Goal: Task Accomplishment & Management: Manage account settings

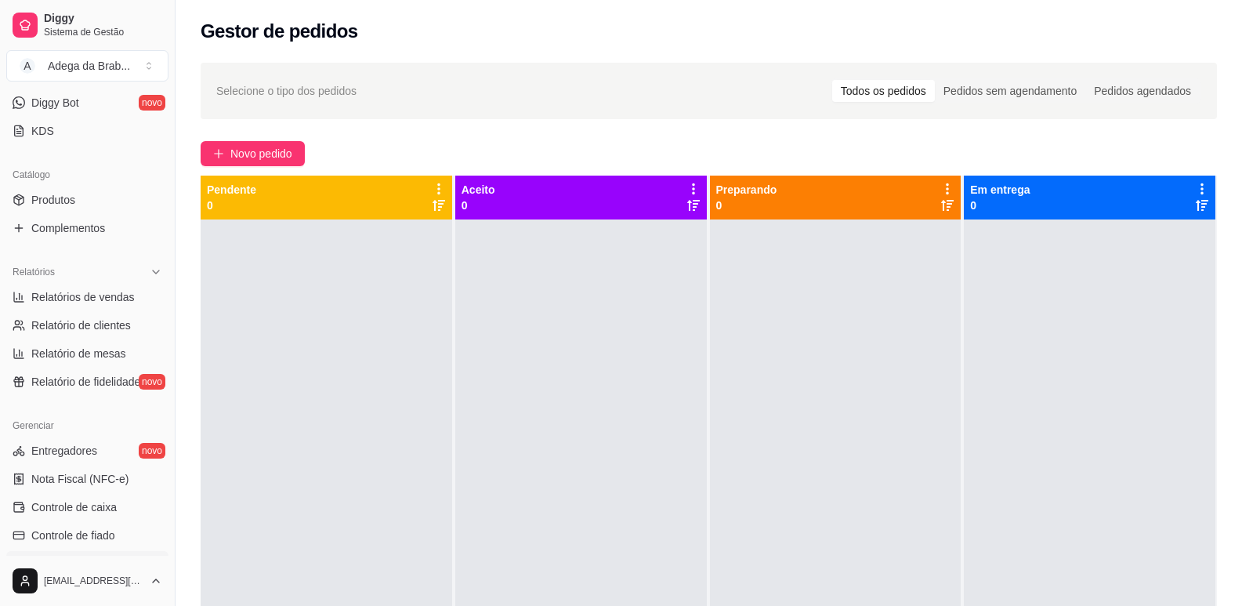
scroll to position [522, 0]
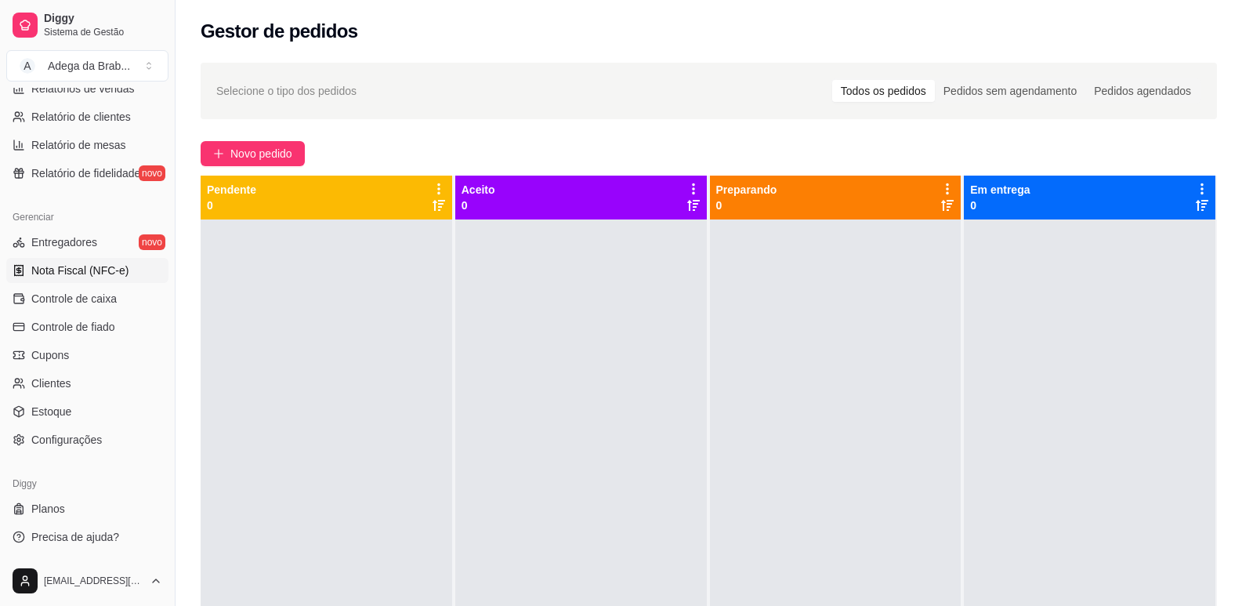
click at [118, 273] on span "Nota Fiscal (NFC-e)" at bounding box center [79, 270] width 97 height 16
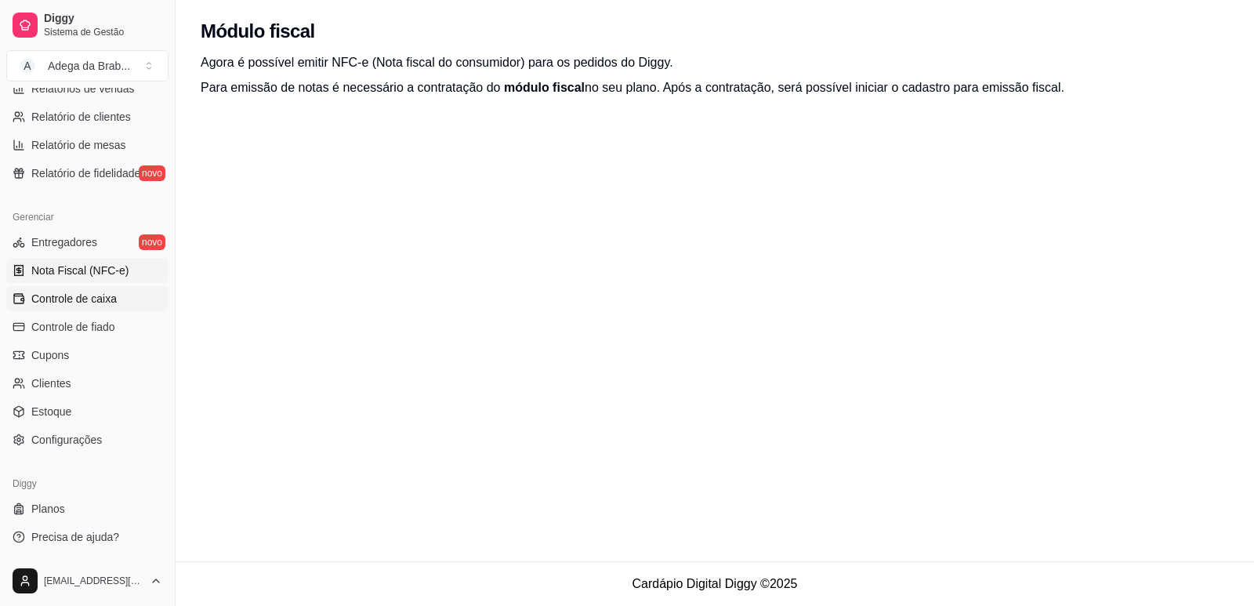
click at [96, 293] on span "Controle de caixa" at bounding box center [73, 299] width 85 height 16
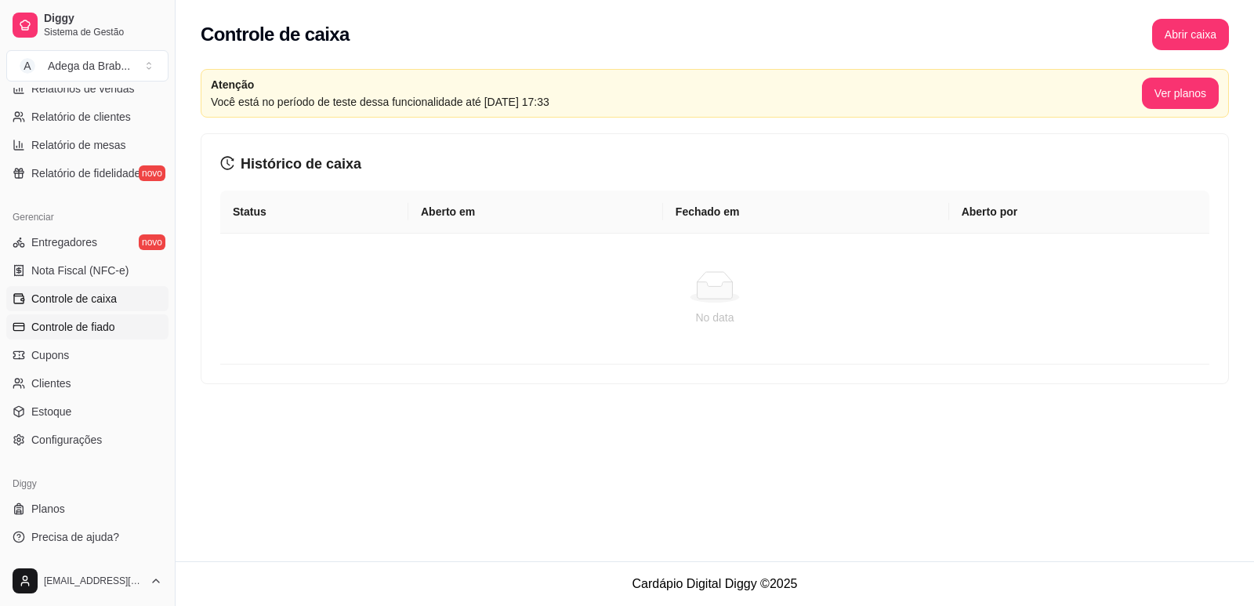
click at [99, 327] on span "Controle de fiado" at bounding box center [73, 327] width 84 height 16
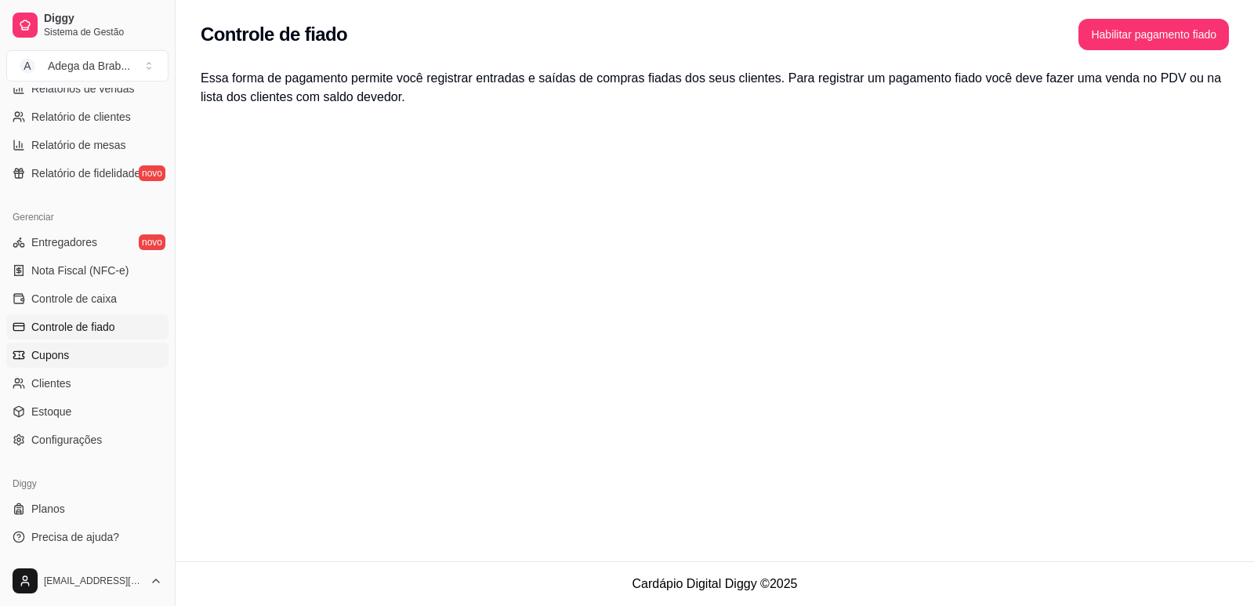
click at [62, 353] on span "Cupons" at bounding box center [50, 355] width 38 height 16
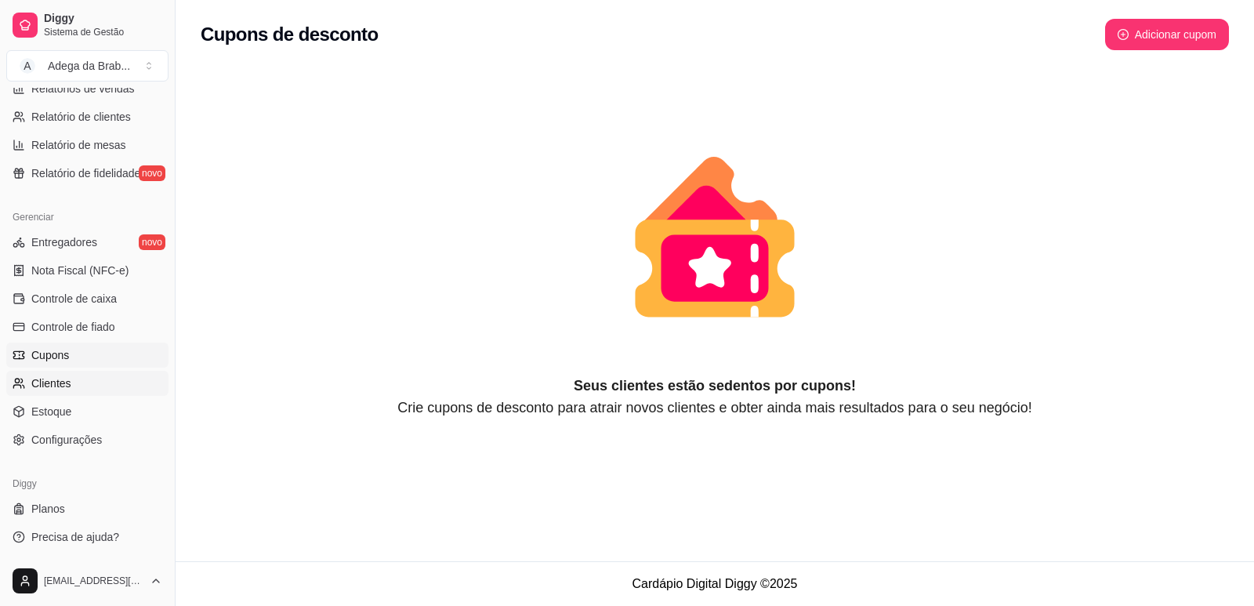
click at [56, 387] on span "Clientes" at bounding box center [51, 383] width 40 height 16
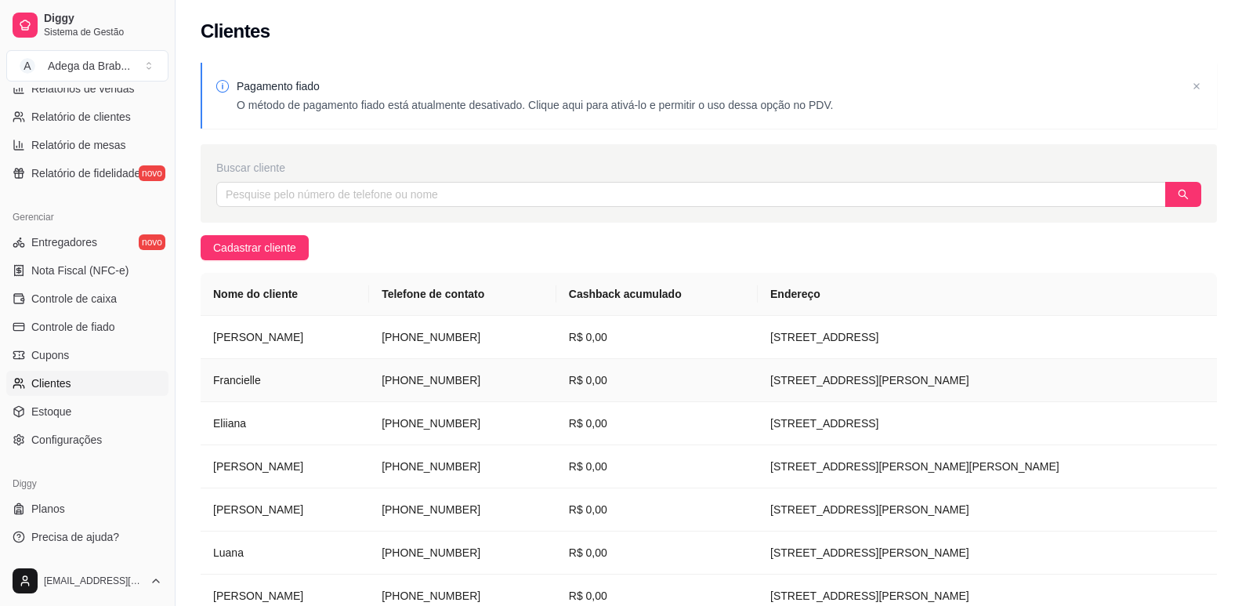
scroll to position [168, 0]
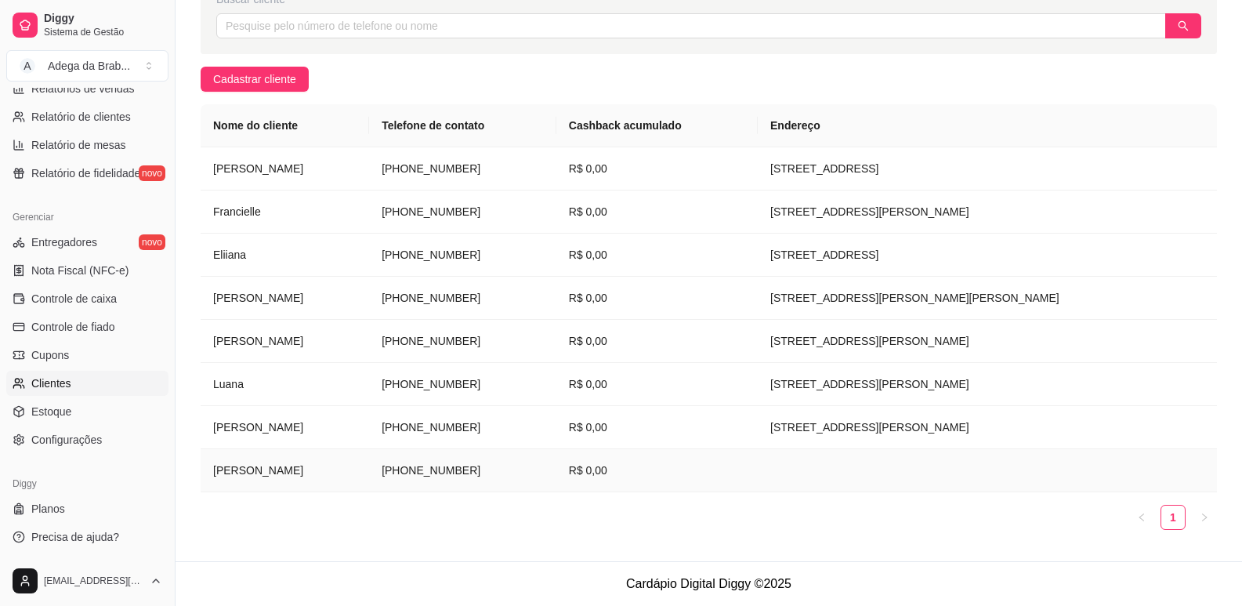
click at [244, 469] on td "[PERSON_NAME]" at bounding box center [285, 470] width 168 height 43
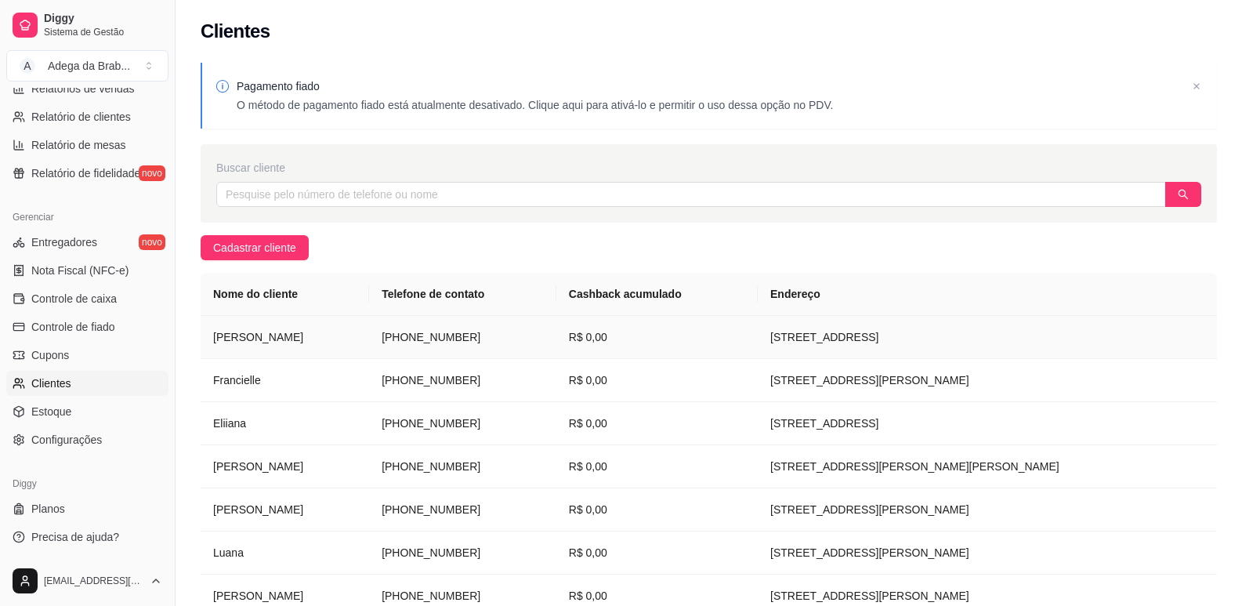
drag, startPoint x: 680, startPoint y: 339, endPoint x: 886, endPoint y: 349, distance: 206.3
click at [886, 349] on td "[STREET_ADDRESS]" at bounding box center [987, 337] width 459 height 43
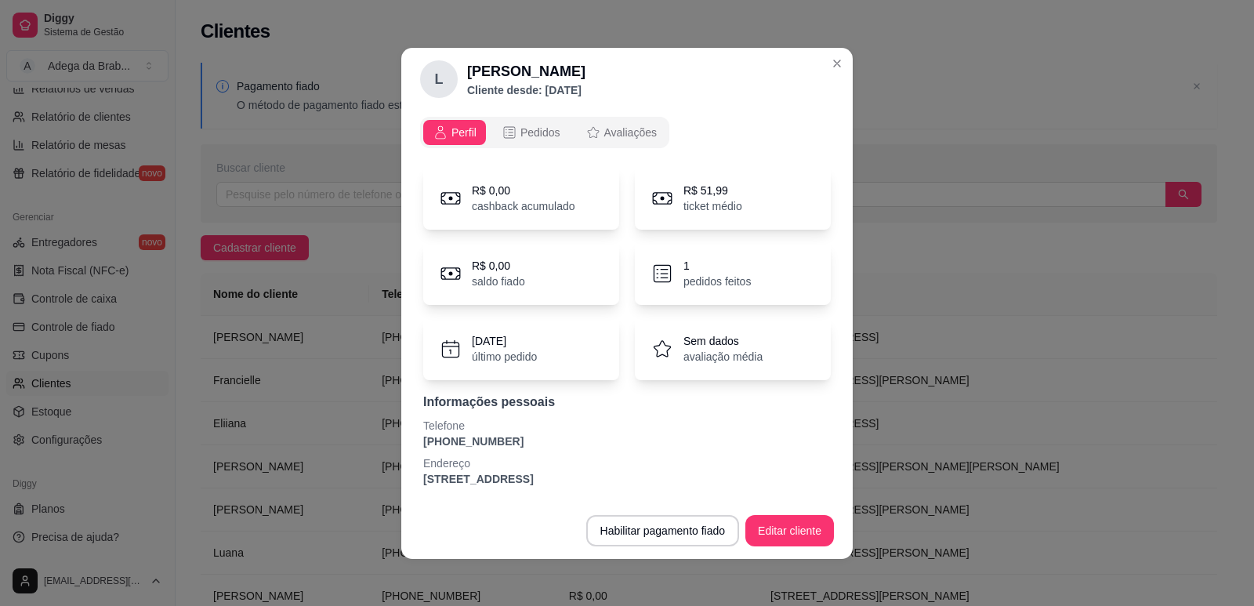
copy td "[STREET_ADDRESS]"
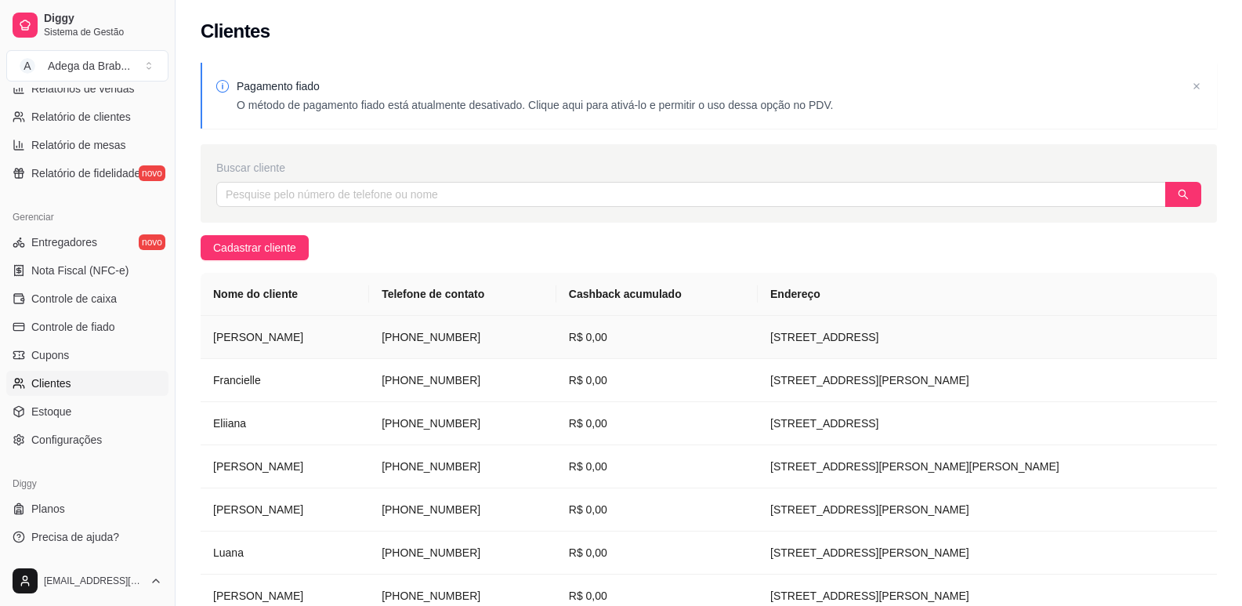
copy td "[STREET_ADDRESS]"
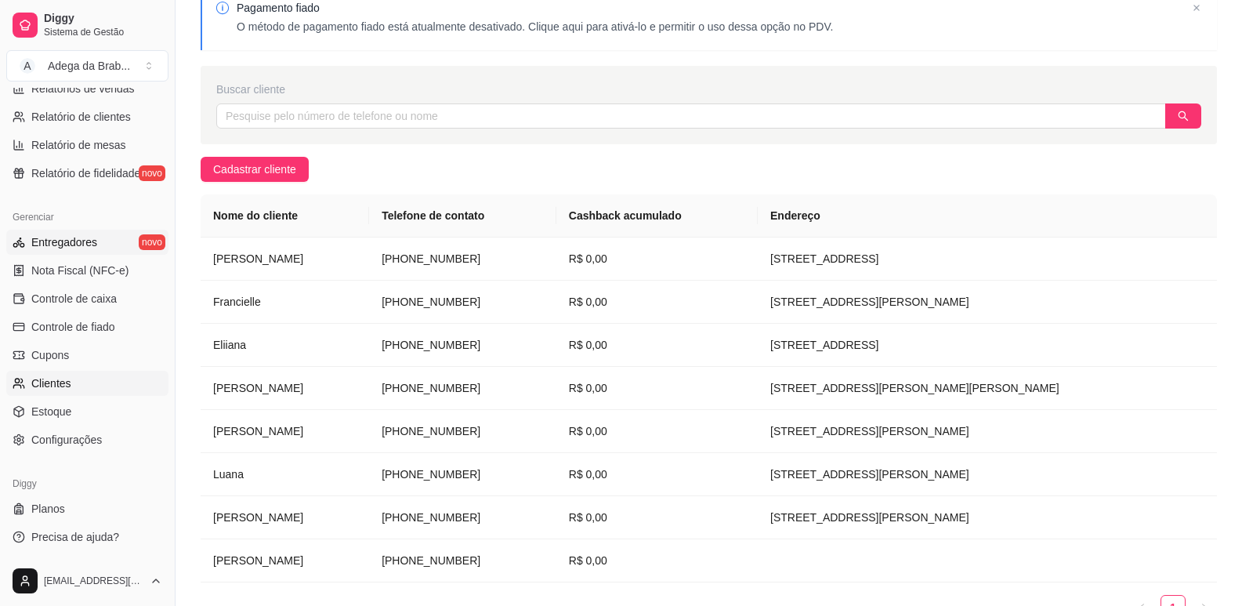
click at [85, 239] on span "Entregadores" at bounding box center [64, 242] width 66 height 16
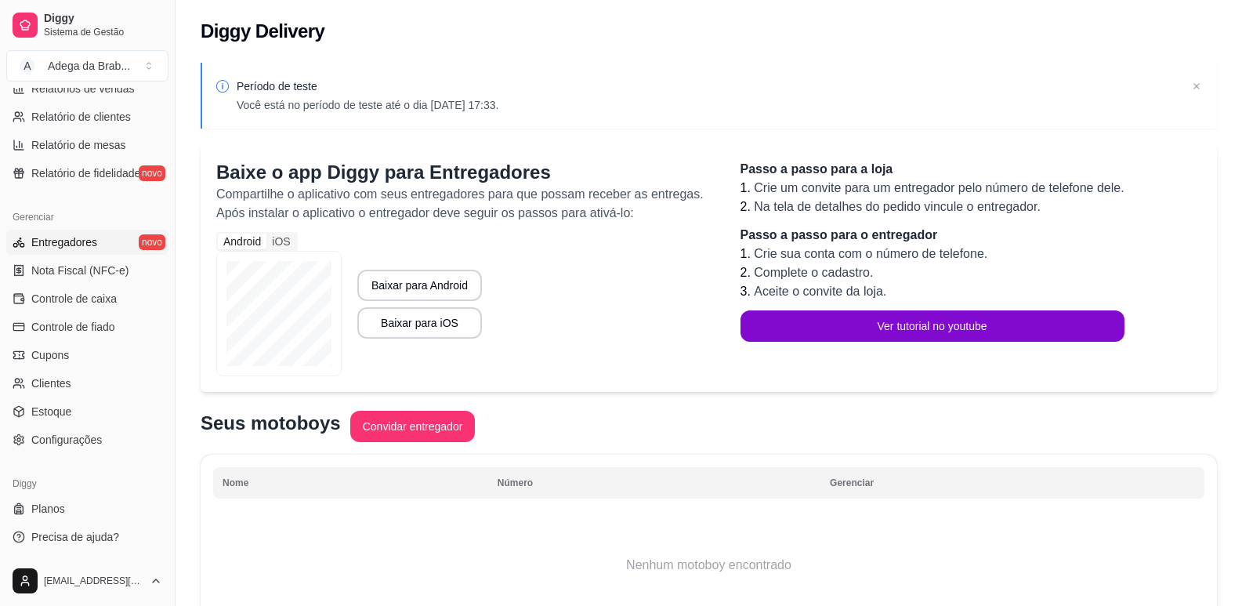
click at [1067, 465] on div "Nome Número Gerenciar Nenhum motoboy encontrado" at bounding box center [709, 547] width 1016 height 186
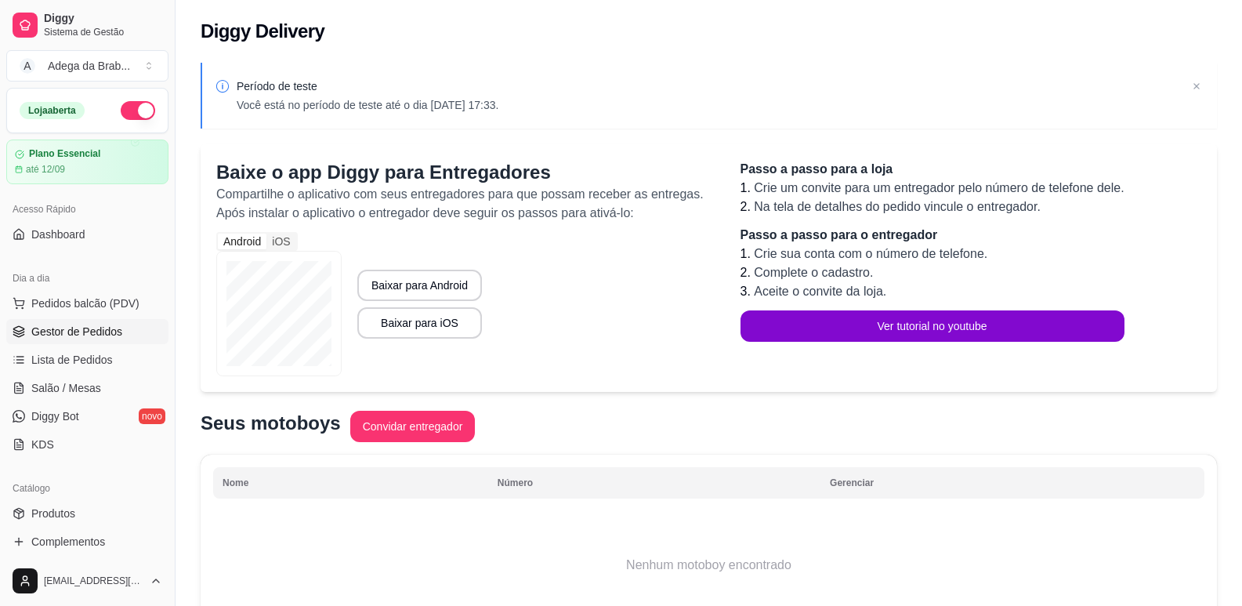
click at [74, 327] on span "Gestor de Pedidos" at bounding box center [76, 332] width 91 height 16
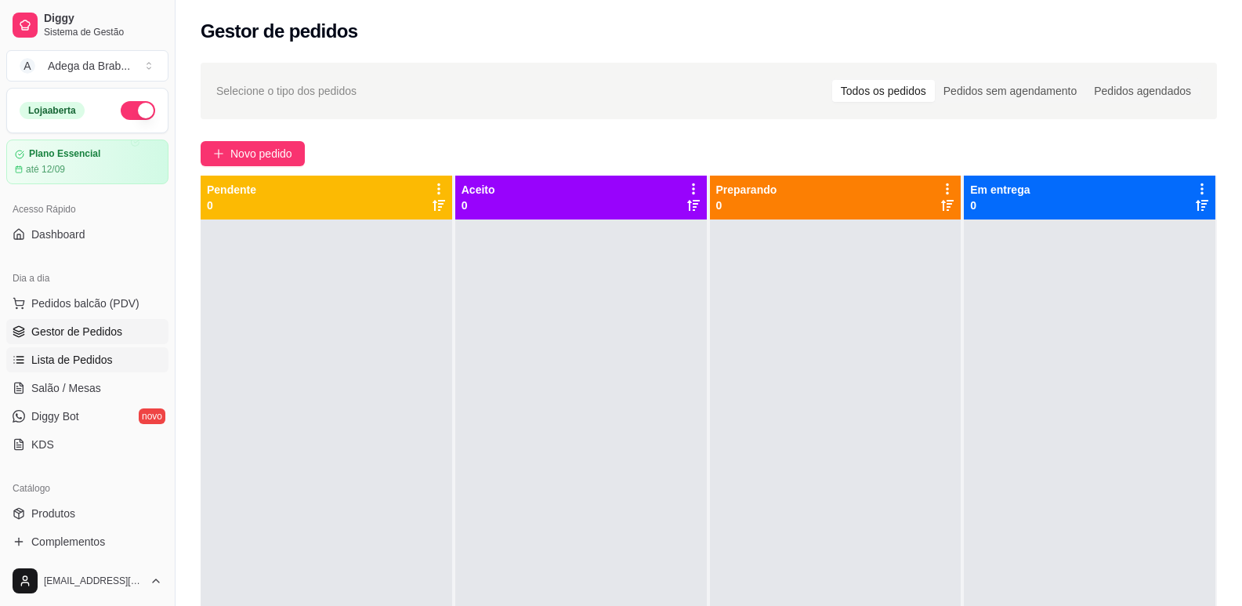
click at [71, 356] on span "Lista de Pedidos" at bounding box center [71, 360] width 81 height 16
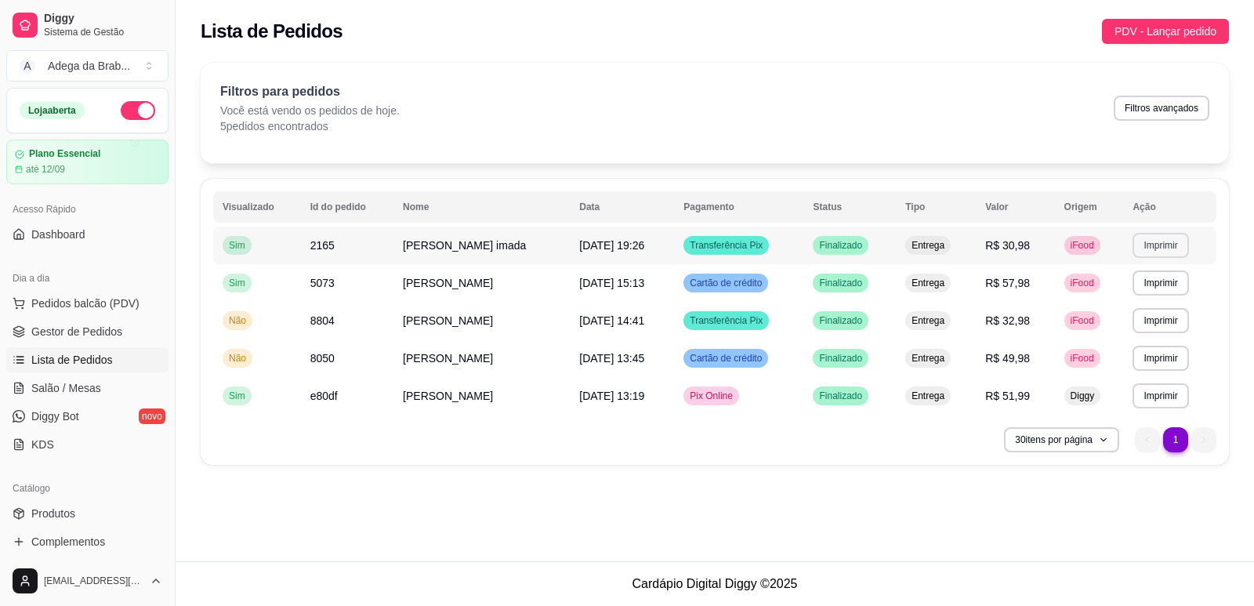
click at [1156, 245] on button "Imprimir" at bounding box center [1160, 245] width 56 height 25
click at [1124, 296] on button "IMPRESSORA" at bounding box center [1136, 300] width 114 height 25
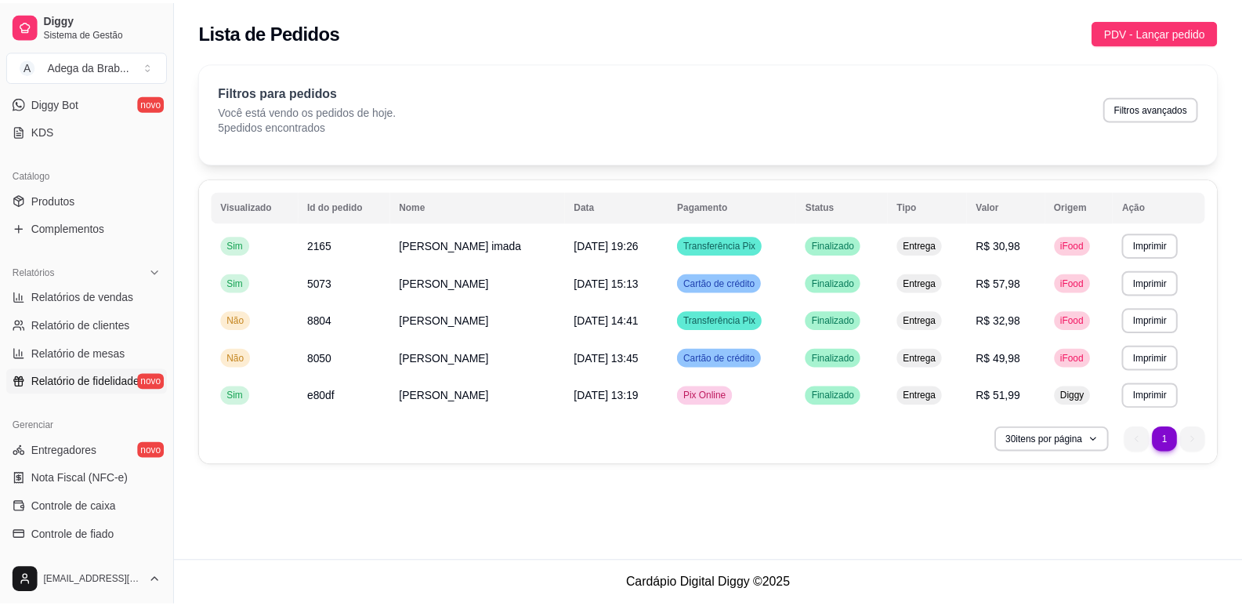
scroll to position [522, 0]
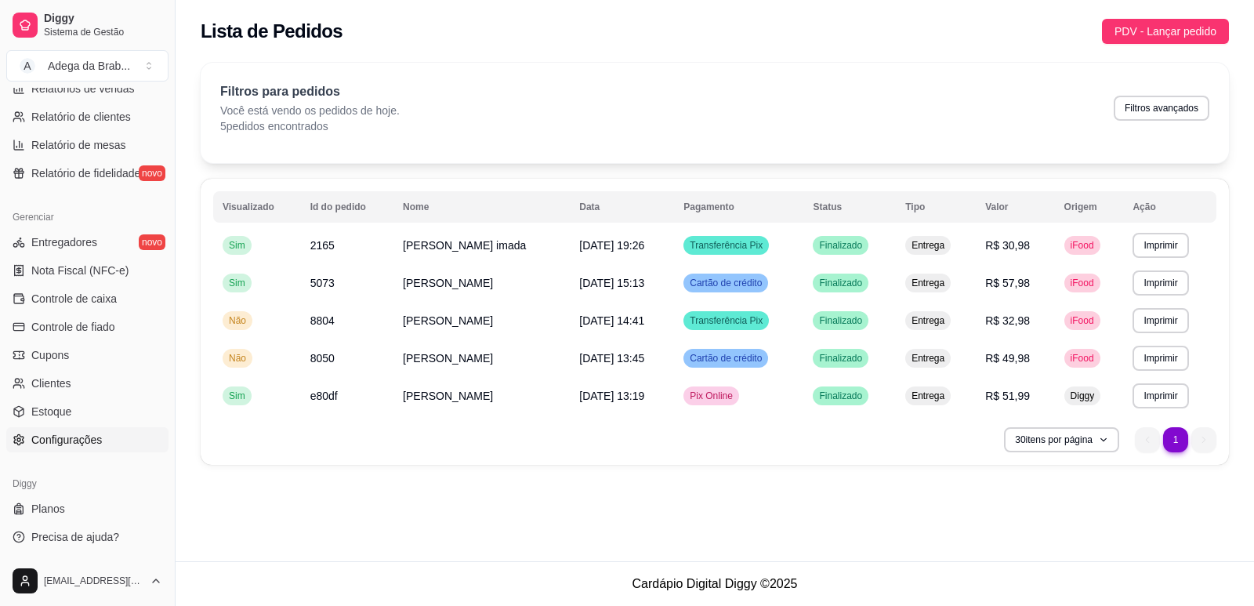
click at [74, 440] on span "Configurações" at bounding box center [66, 440] width 71 height 16
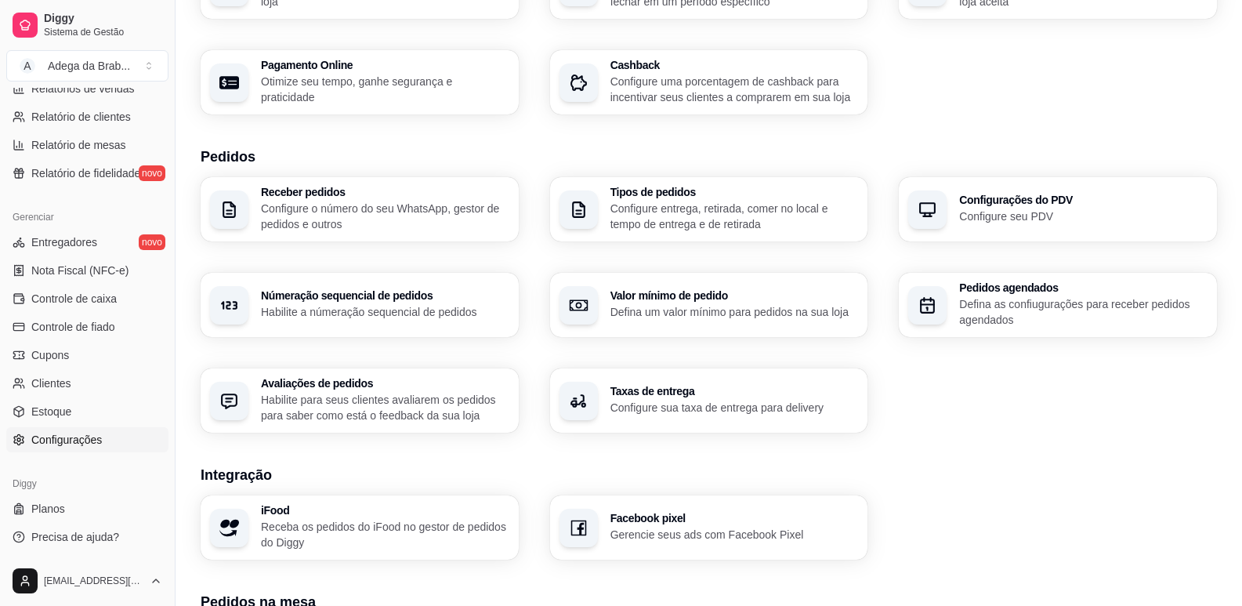
scroll to position [470, 0]
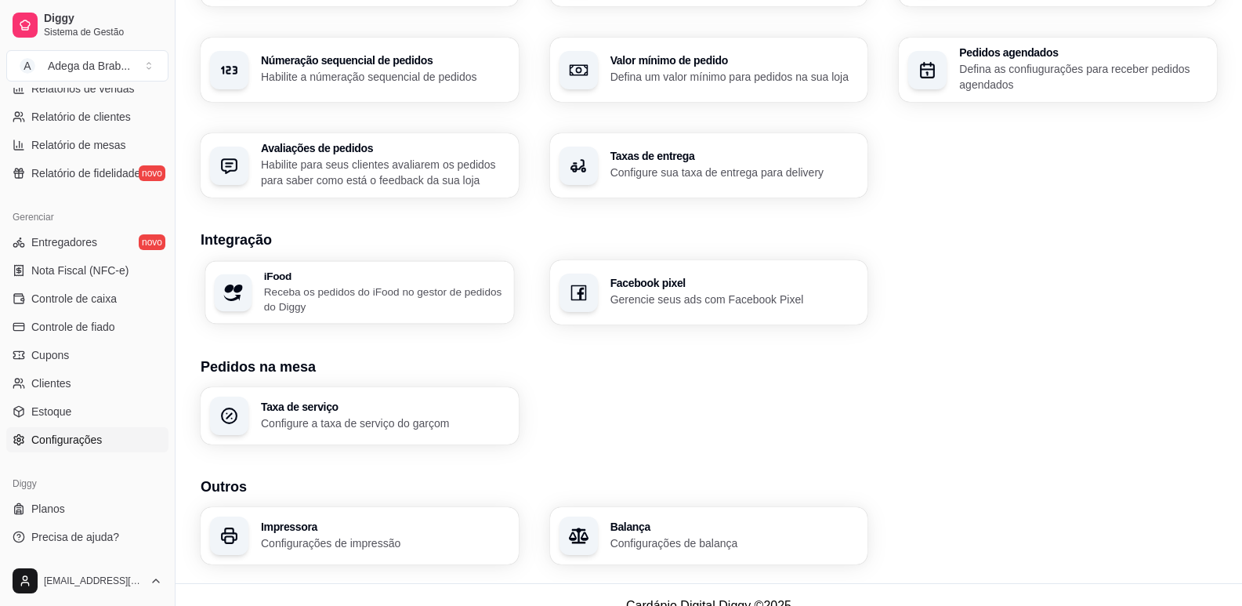
click at [347, 283] on div "iFood Receba os pedidos do iFood no gestor de pedidos do Diggy" at bounding box center [384, 292] width 241 height 44
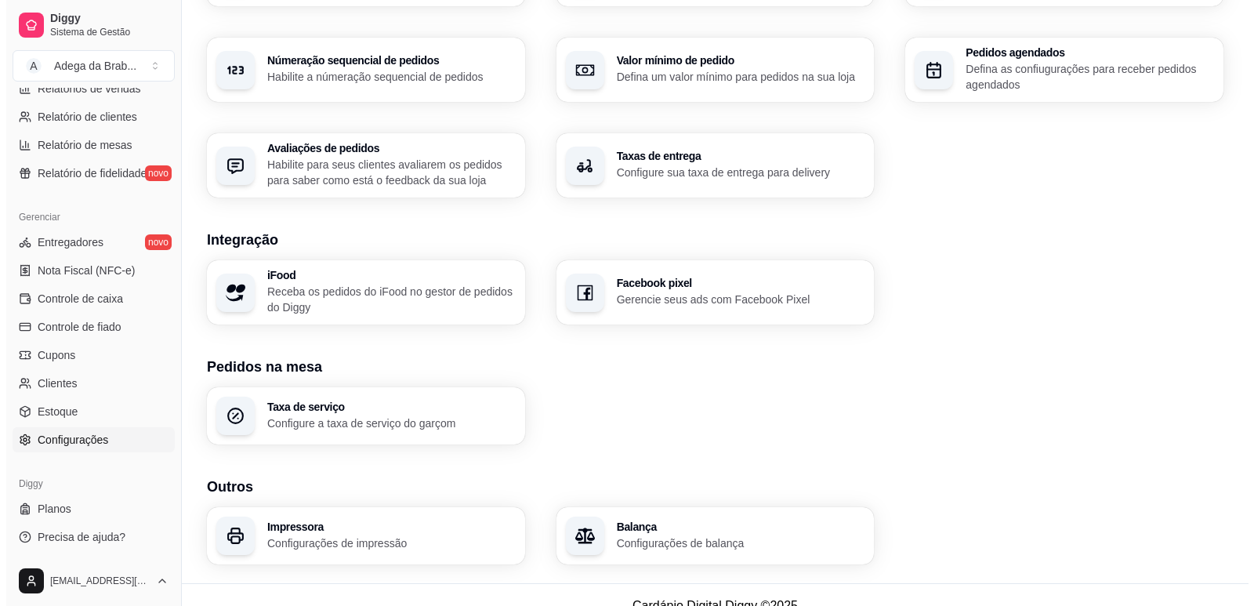
scroll to position [492, 0]
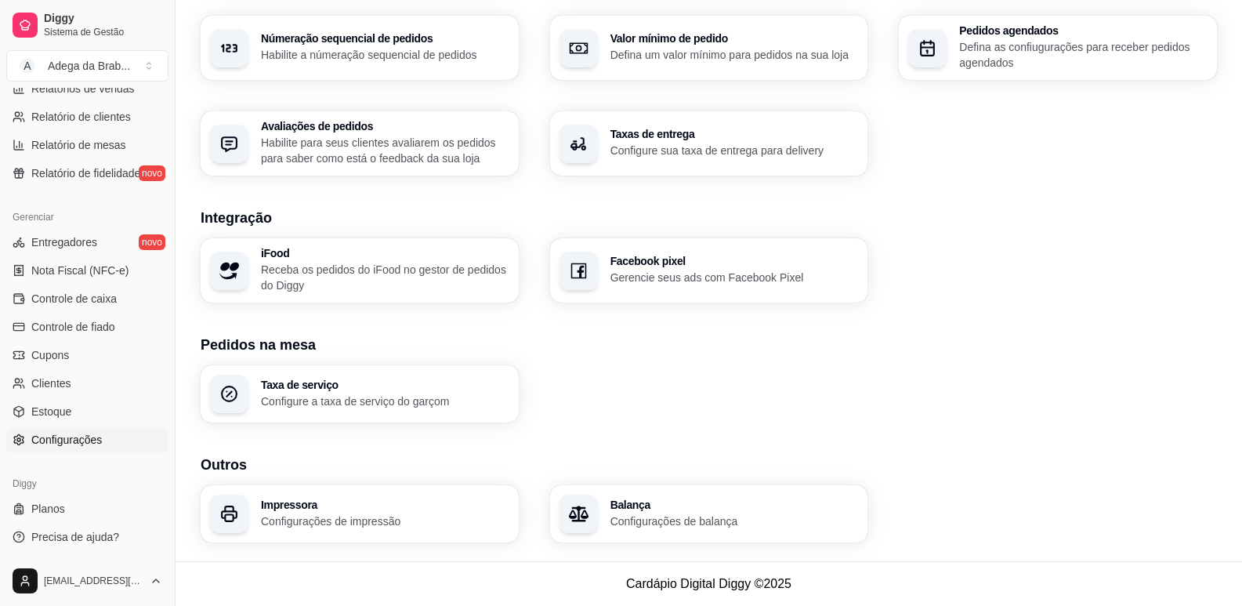
click at [331, 512] on div "Impressora Configurações de impressão" at bounding box center [385, 514] width 248 height 30
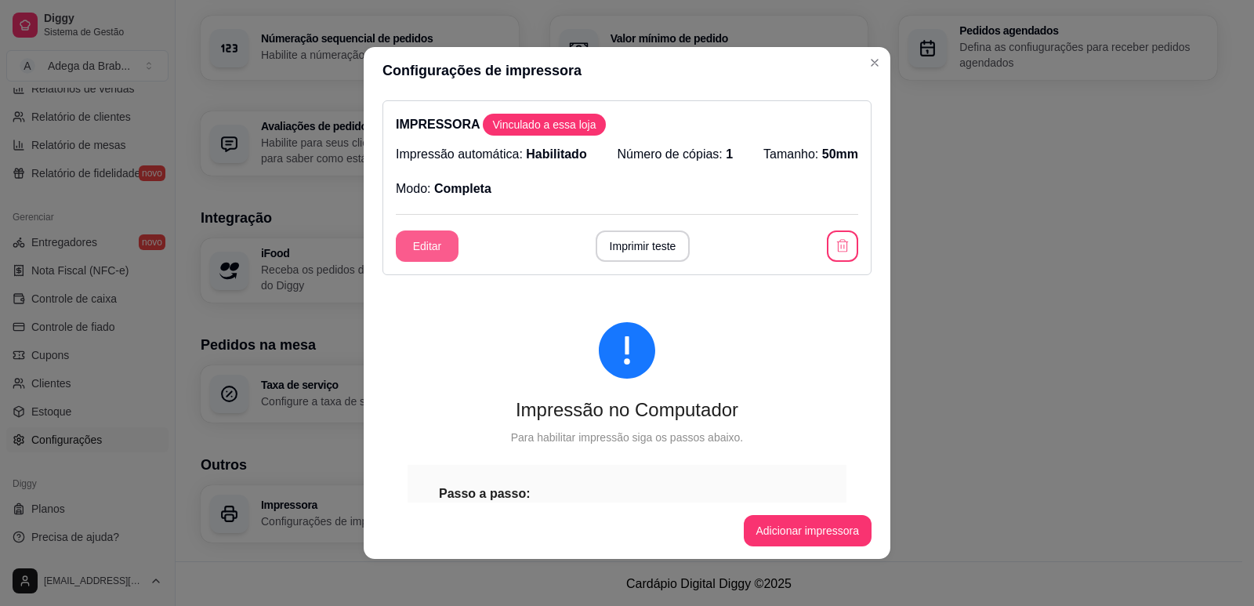
click at [417, 242] on button "Editar" at bounding box center [427, 245] width 63 height 31
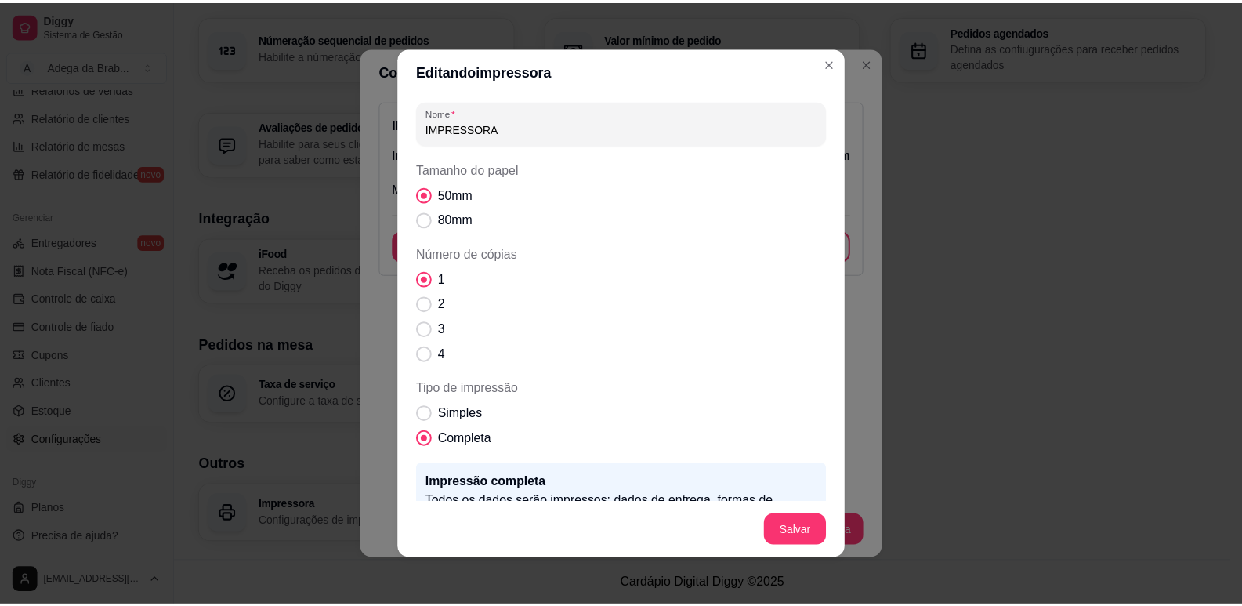
scroll to position [104, 0]
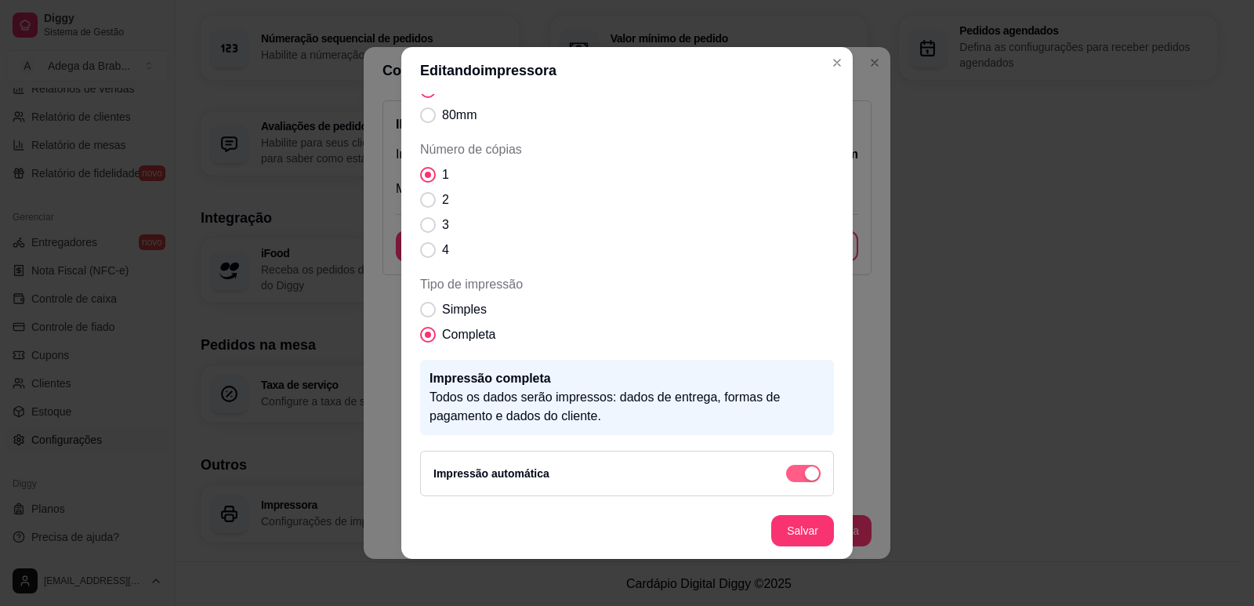
click at [805, 472] on div "button" at bounding box center [812, 473] width 14 height 14
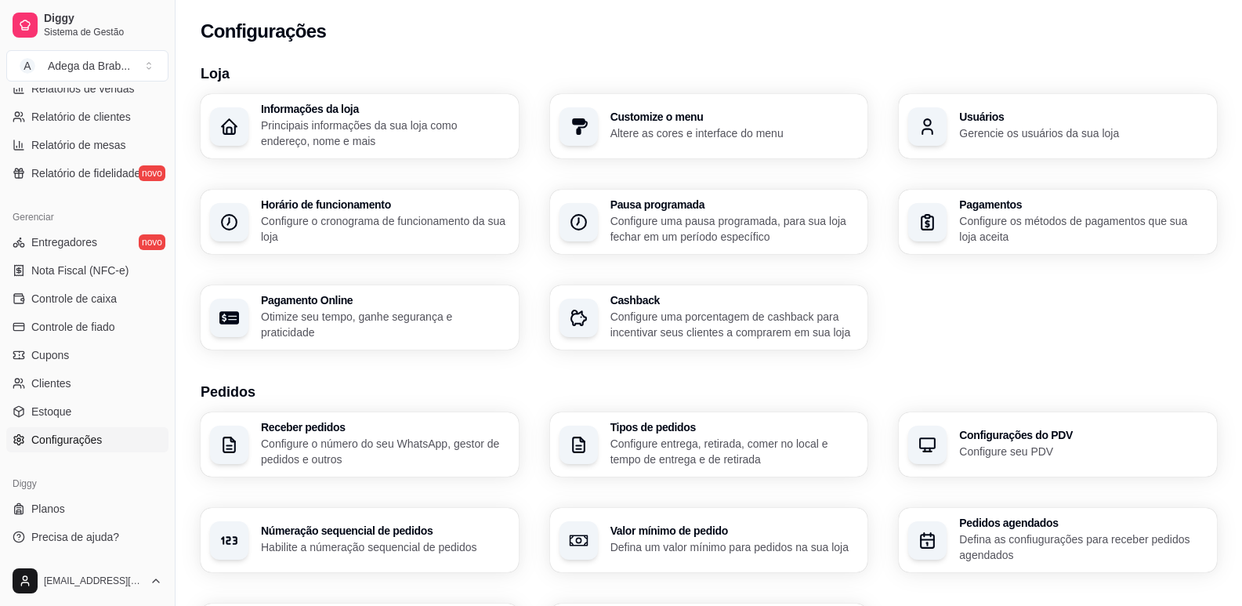
scroll to position [52, 0]
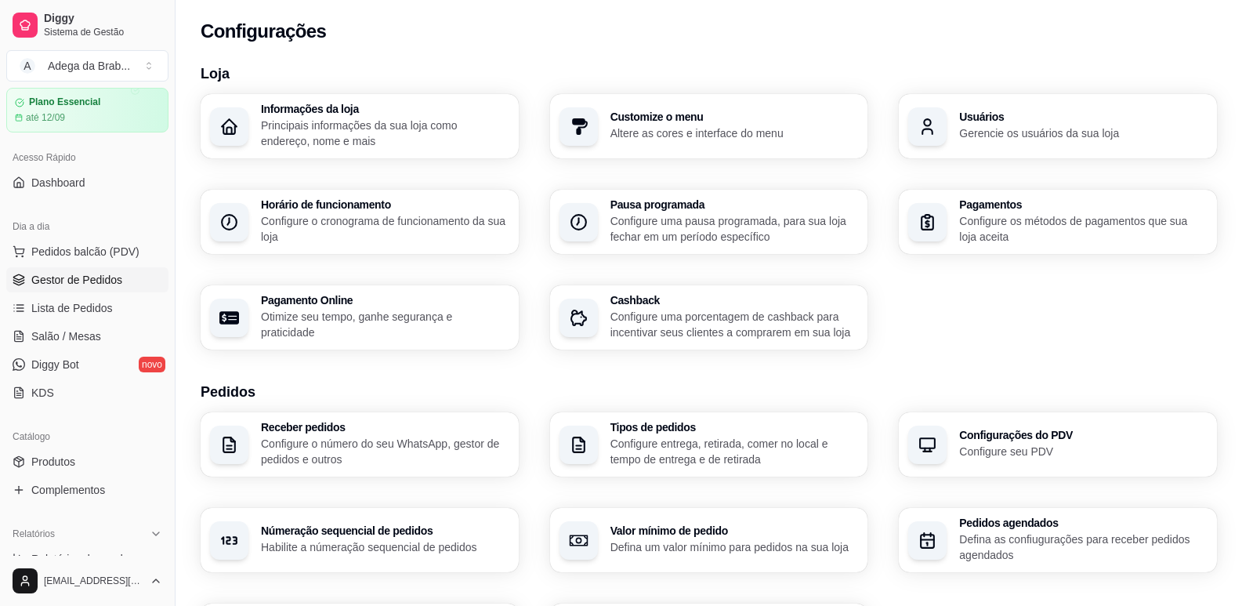
click at [63, 277] on span "Gestor de Pedidos" at bounding box center [76, 280] width 91 height 16
